Goal: Task Accomplishment & Management: Manage account settings

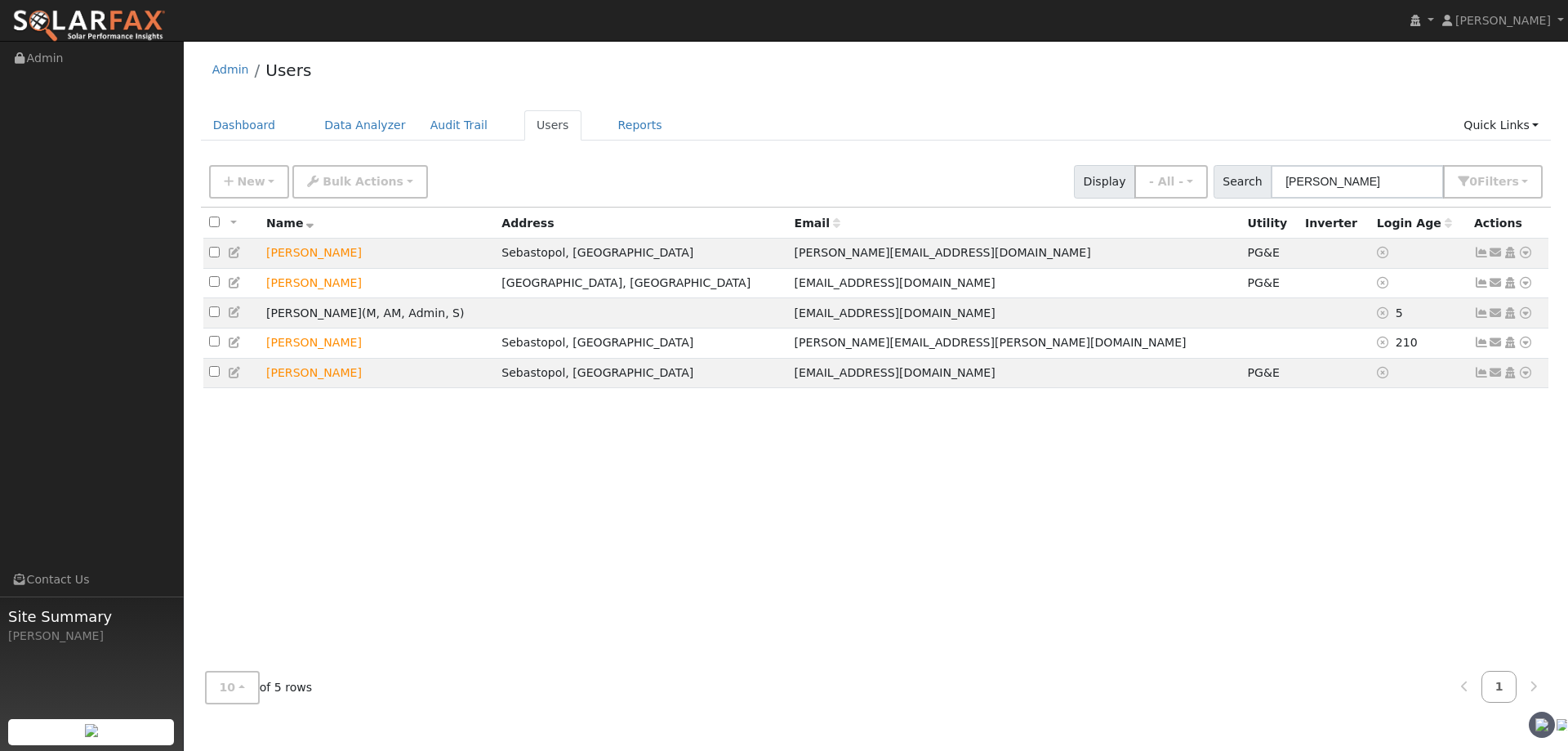
drag, startPoint x: 230, startPoint y: 315, endPoint x: 238, endPoint y: 332, distance: 18.8
click at [230, 315] on icon at bounding box center [235, 312] width 15 height 12
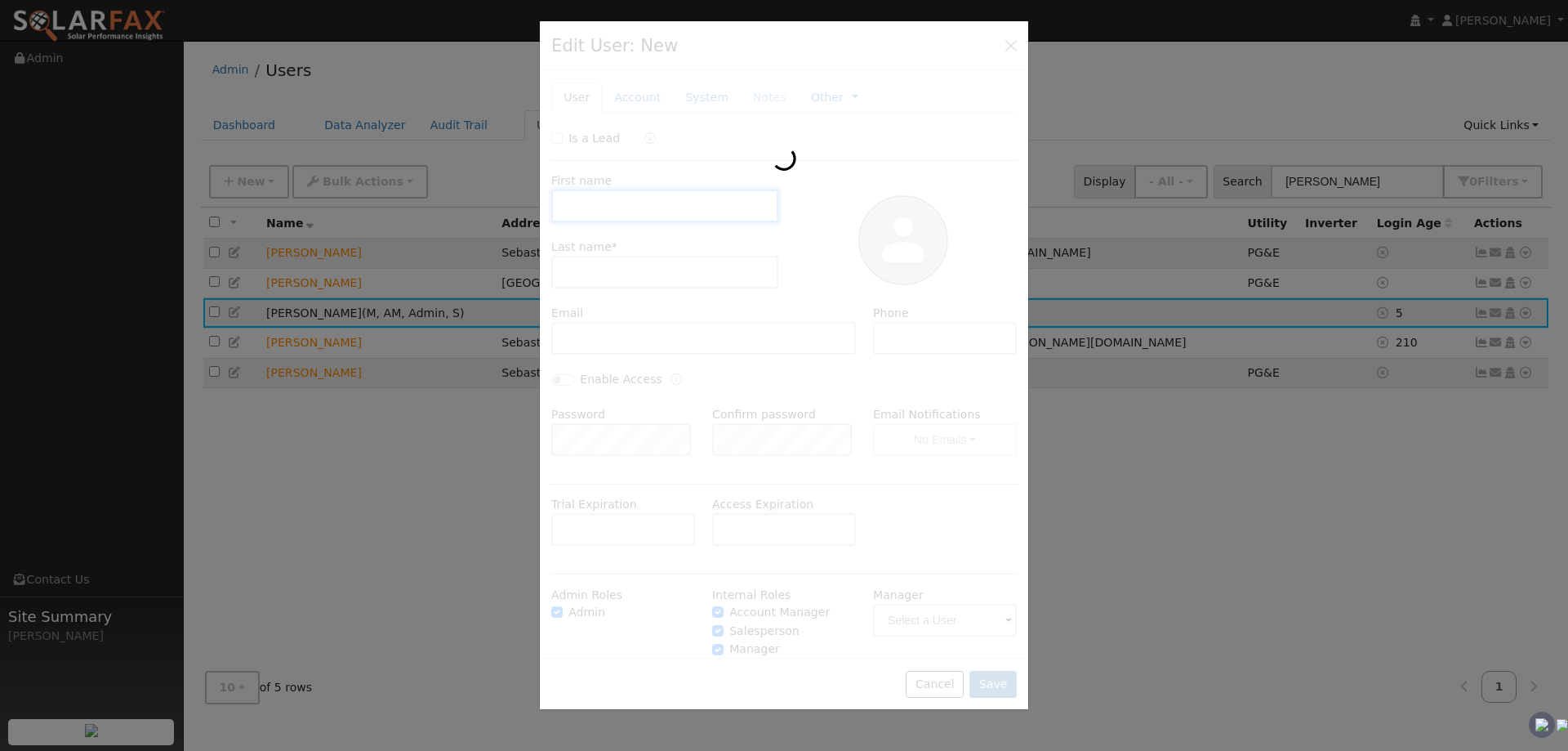
type input "[PERSON_NAME]"
type input "[EMAIL_ADDRESS][DOMAIN_NAME]"
checkbox input "true"
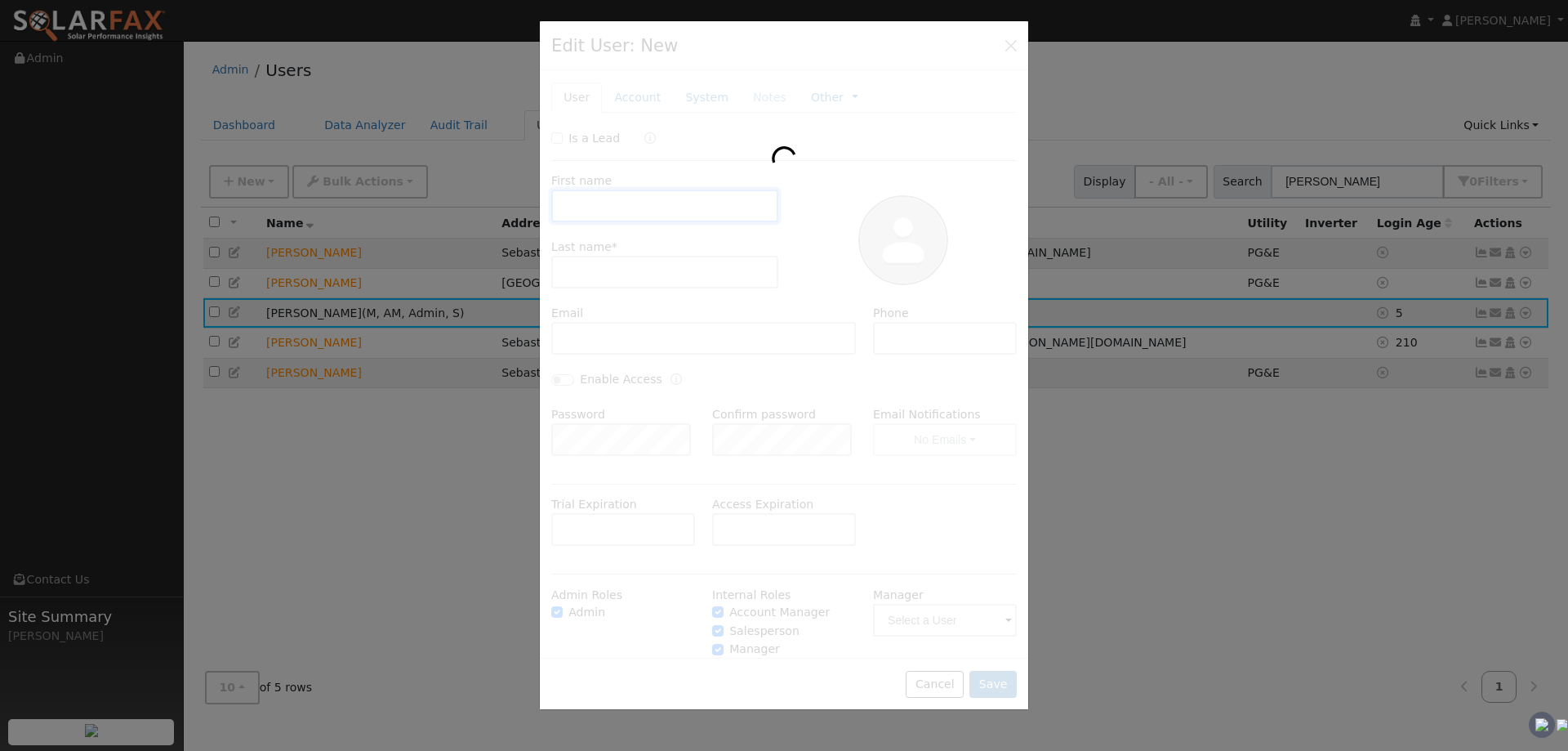
checkbox input "true"
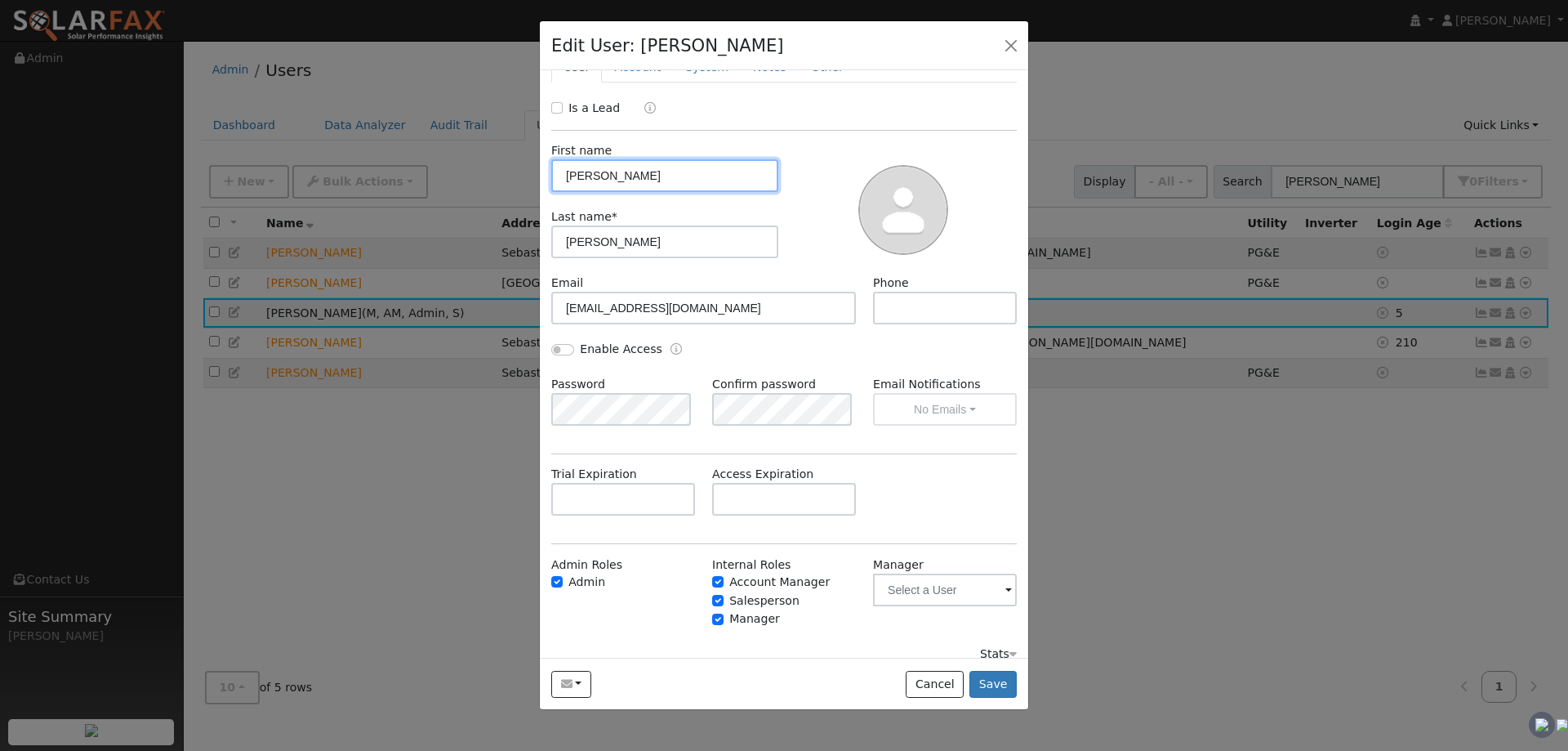
scroll to position [47, 0]
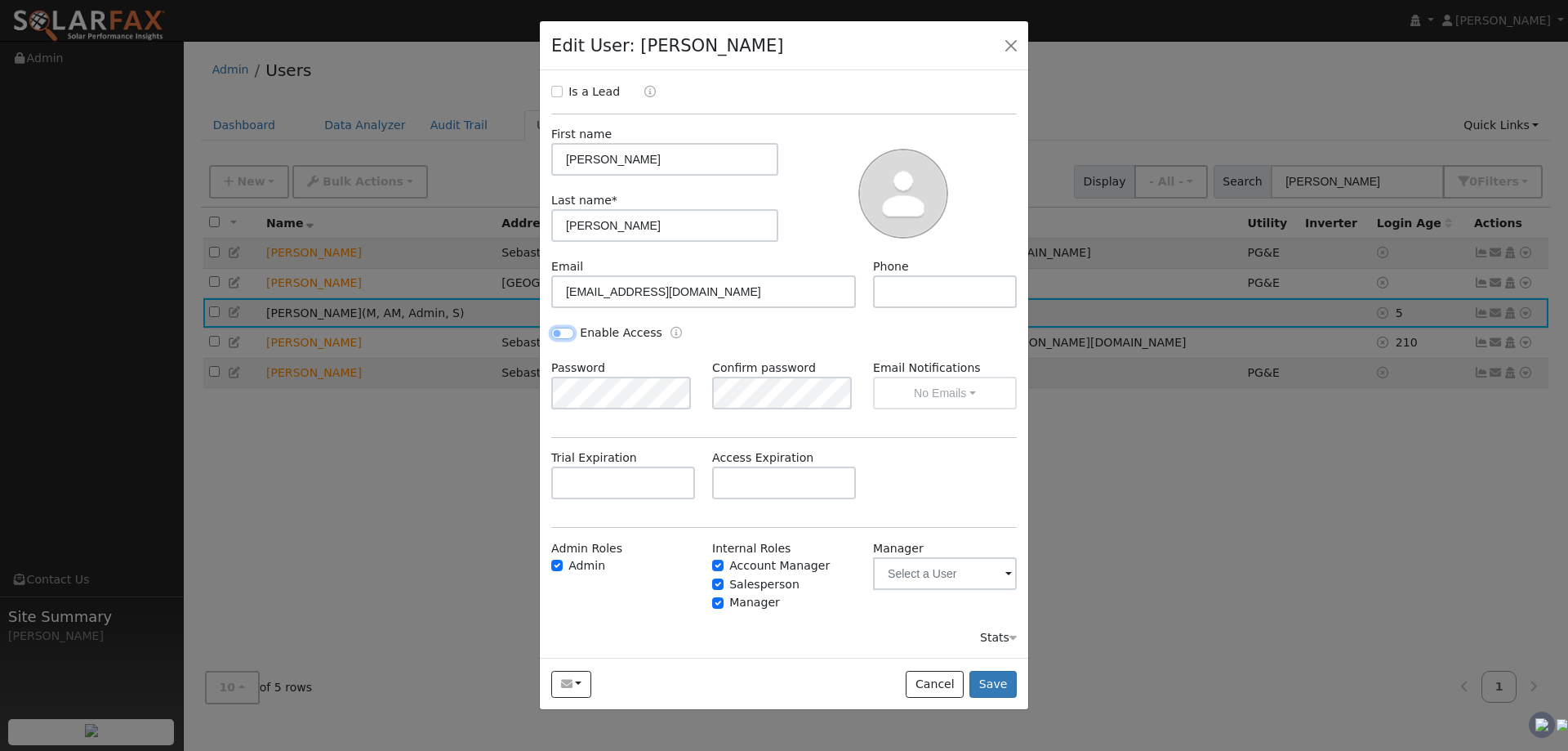
click at [563, 332] on input "Enable Access" at bounding box center [562, 334] width 23 height 12
checkbox input "true"
click at [992, 680] on button "Save" at bounding box center [993, 684] width 48 height 28
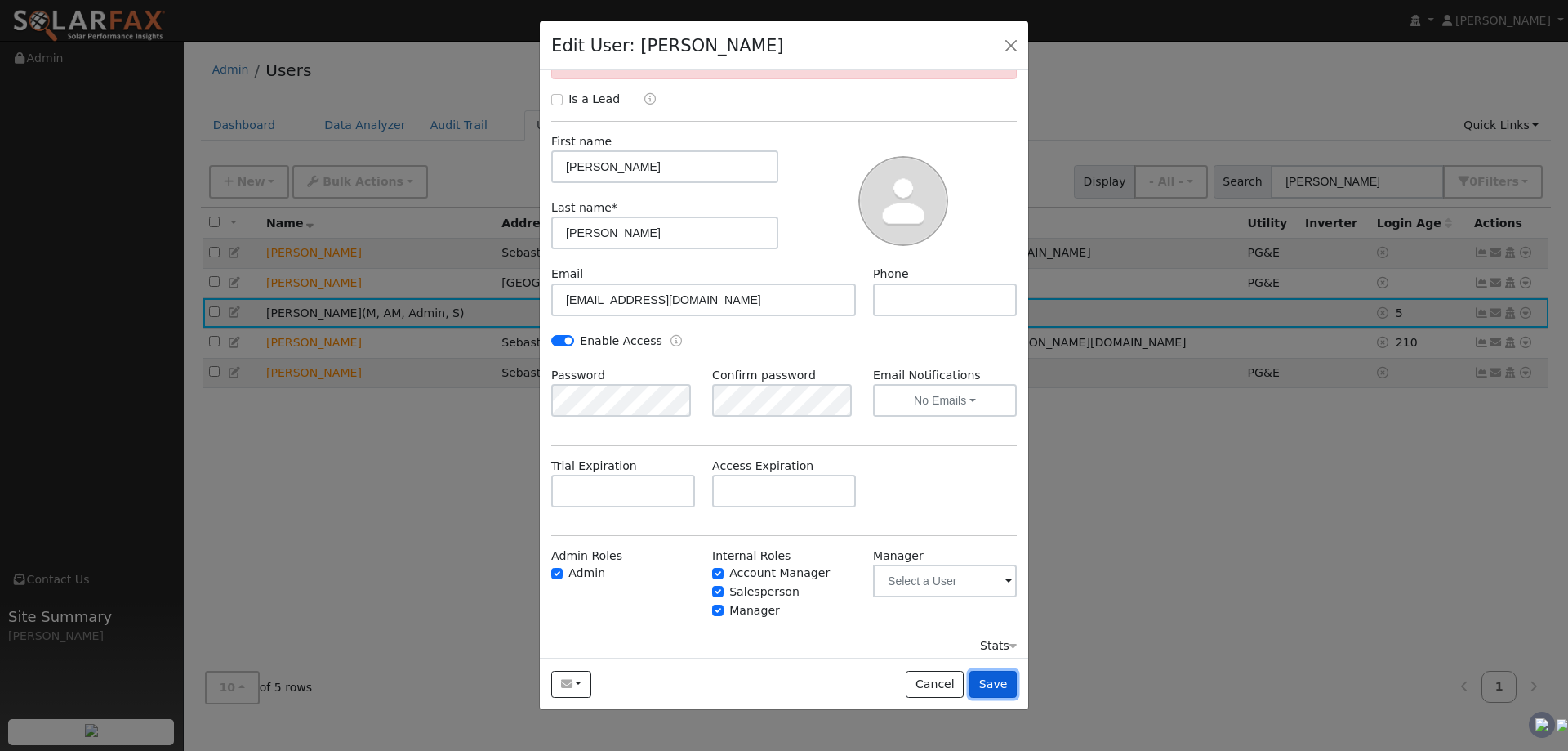
scroll to position [100, 0]
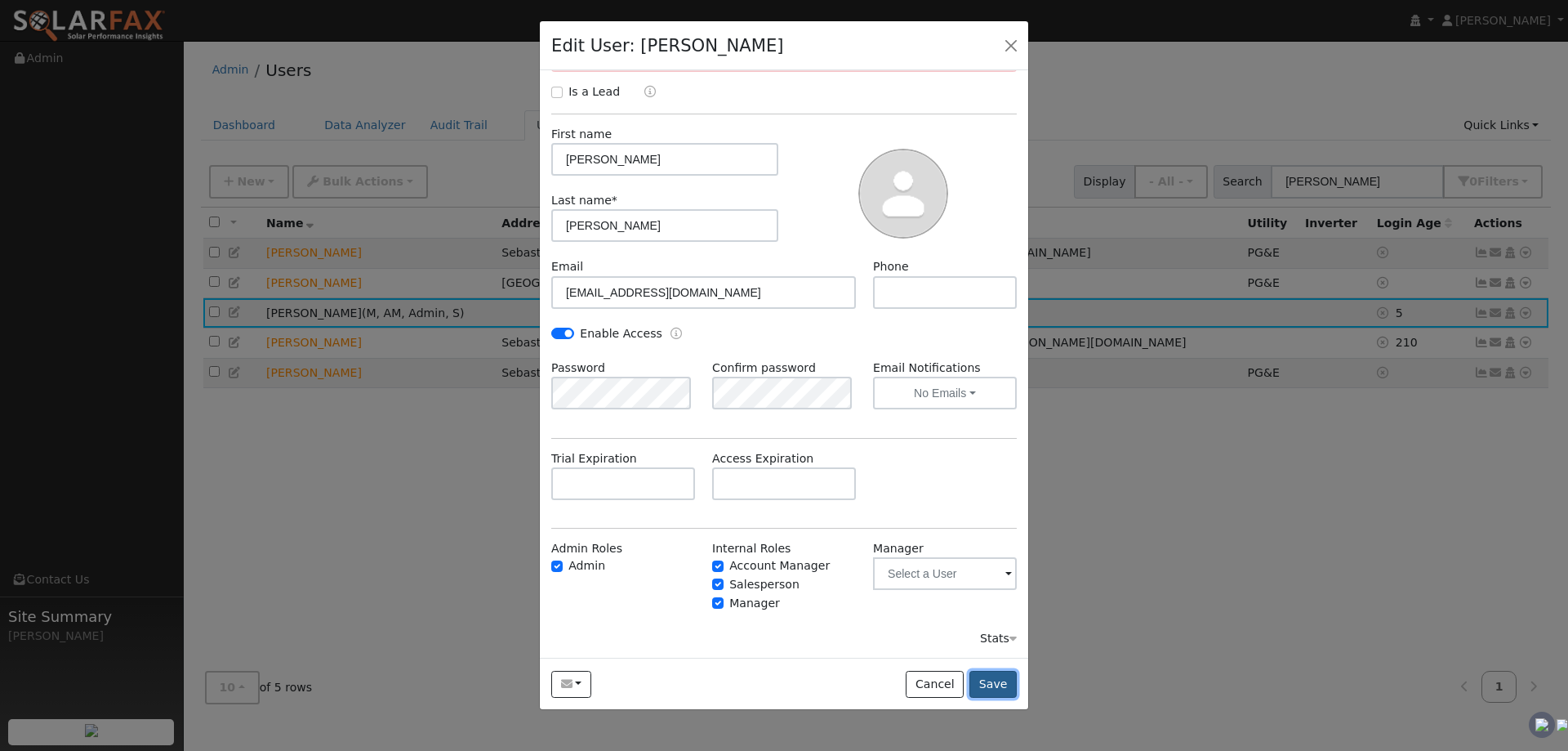
click at [992, 683] on button "Save" at bounding box center [993, 684] width 48 height 28
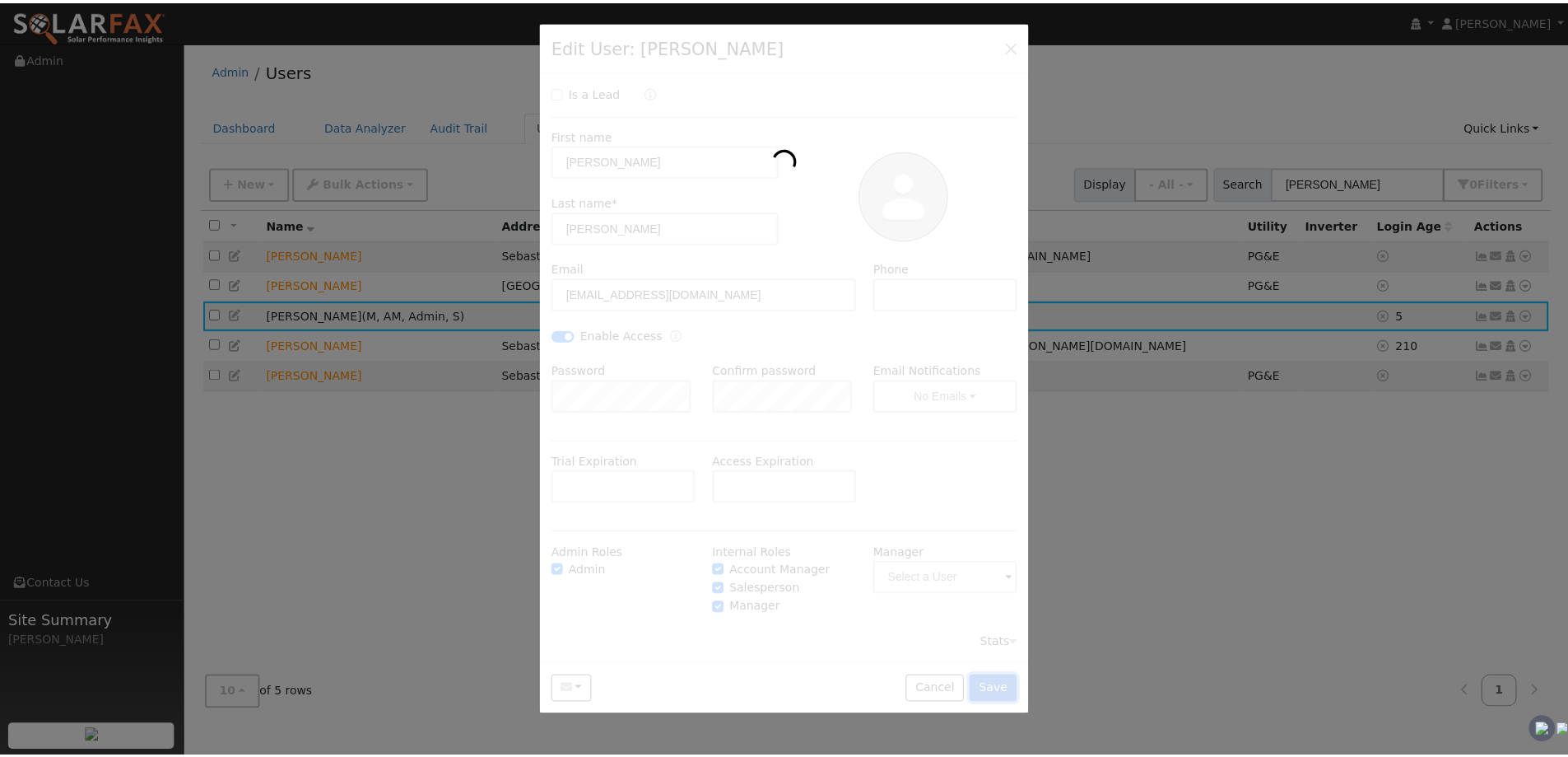
scroll to position [0, 0]
